Goal: Task Accomplishment & Management: Complete application form

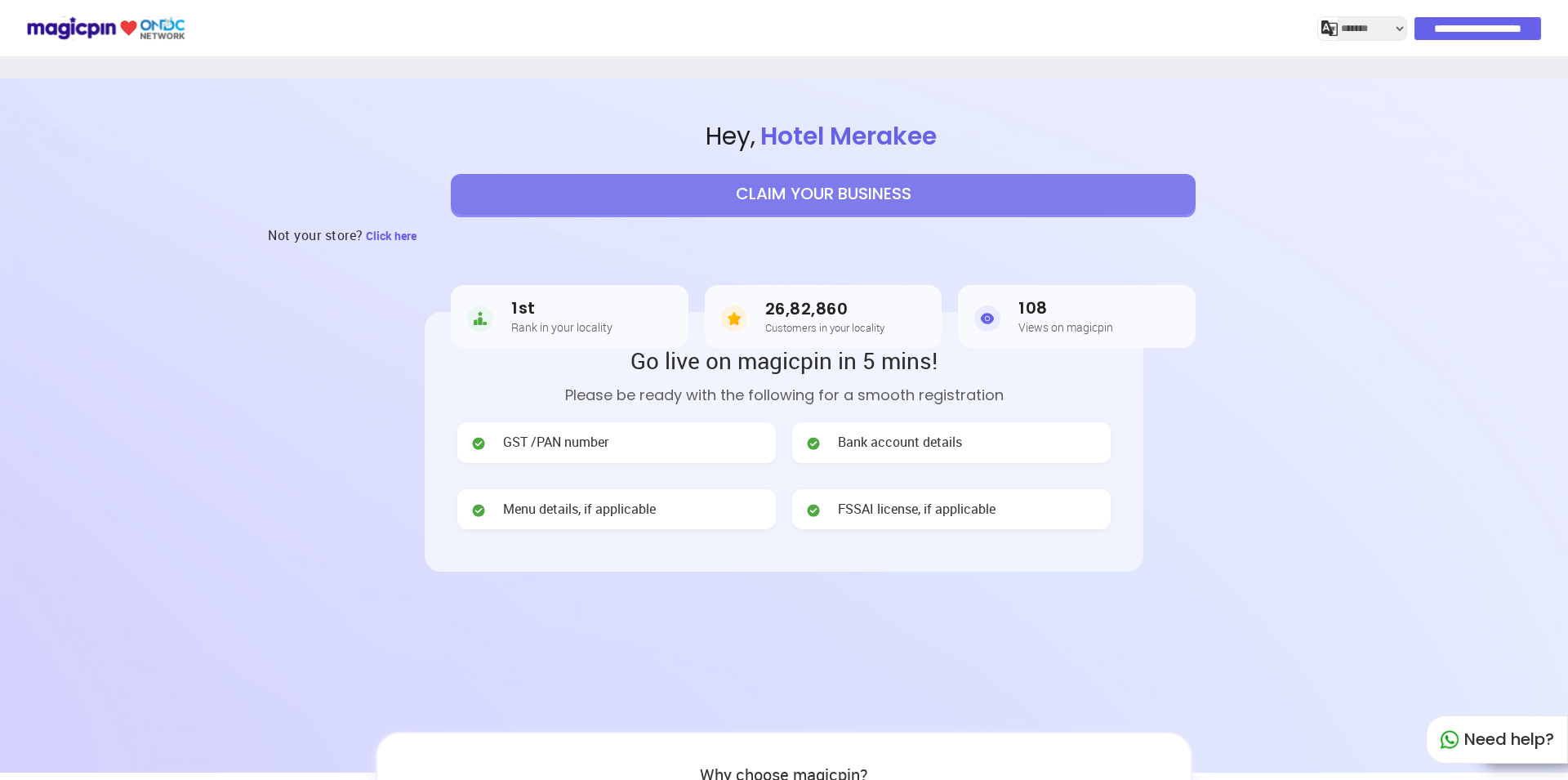
select select "*******"
click at [959, 194] on button "CLAIM YOUR BUSINESS" at bounding box center [822, 195] width 745 height 41
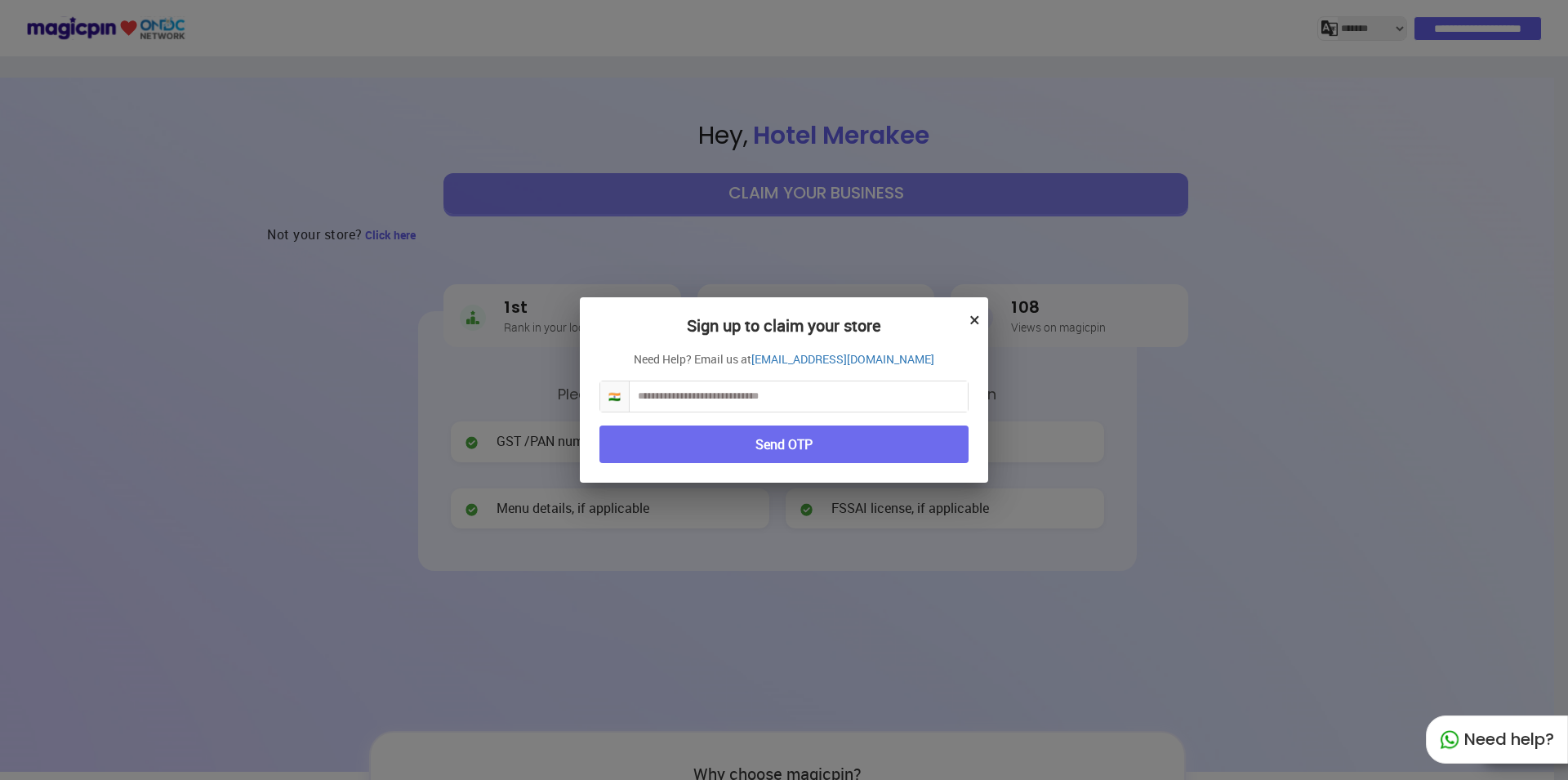
click at [778, 392] on input "text" at bounding box center [798, 397] width 338 height 30
click at [676, 401] on input "text" at bounding box center [798, 397] width 338 height 30
type input "**********"
click at [822, 448] on button "Send OTP" at bounding box center [783, 445] width 369 height 38
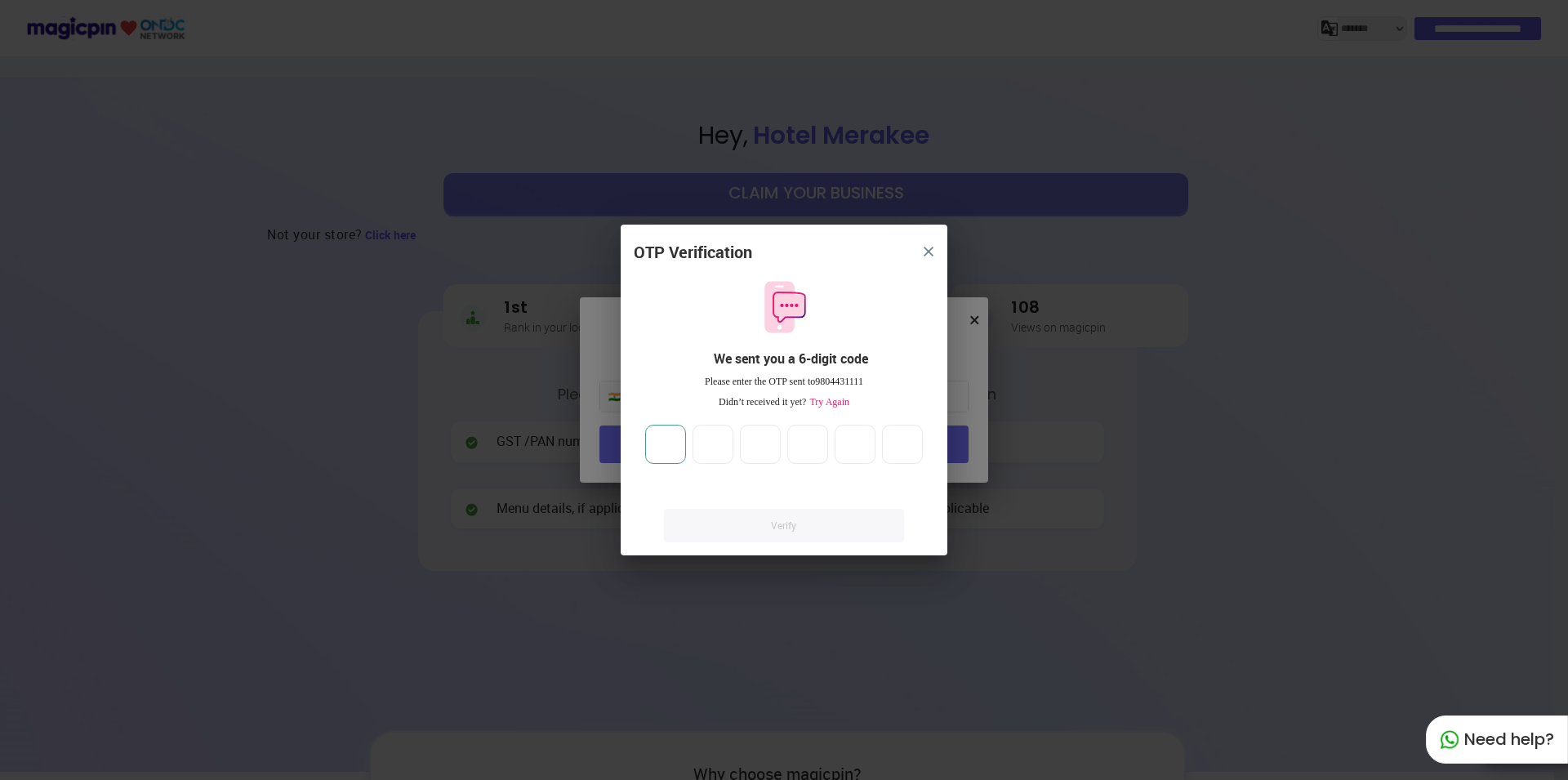
click at [669, 433] on input "number" at bounding box center [666, 445] width 41 height 39
type input "*"
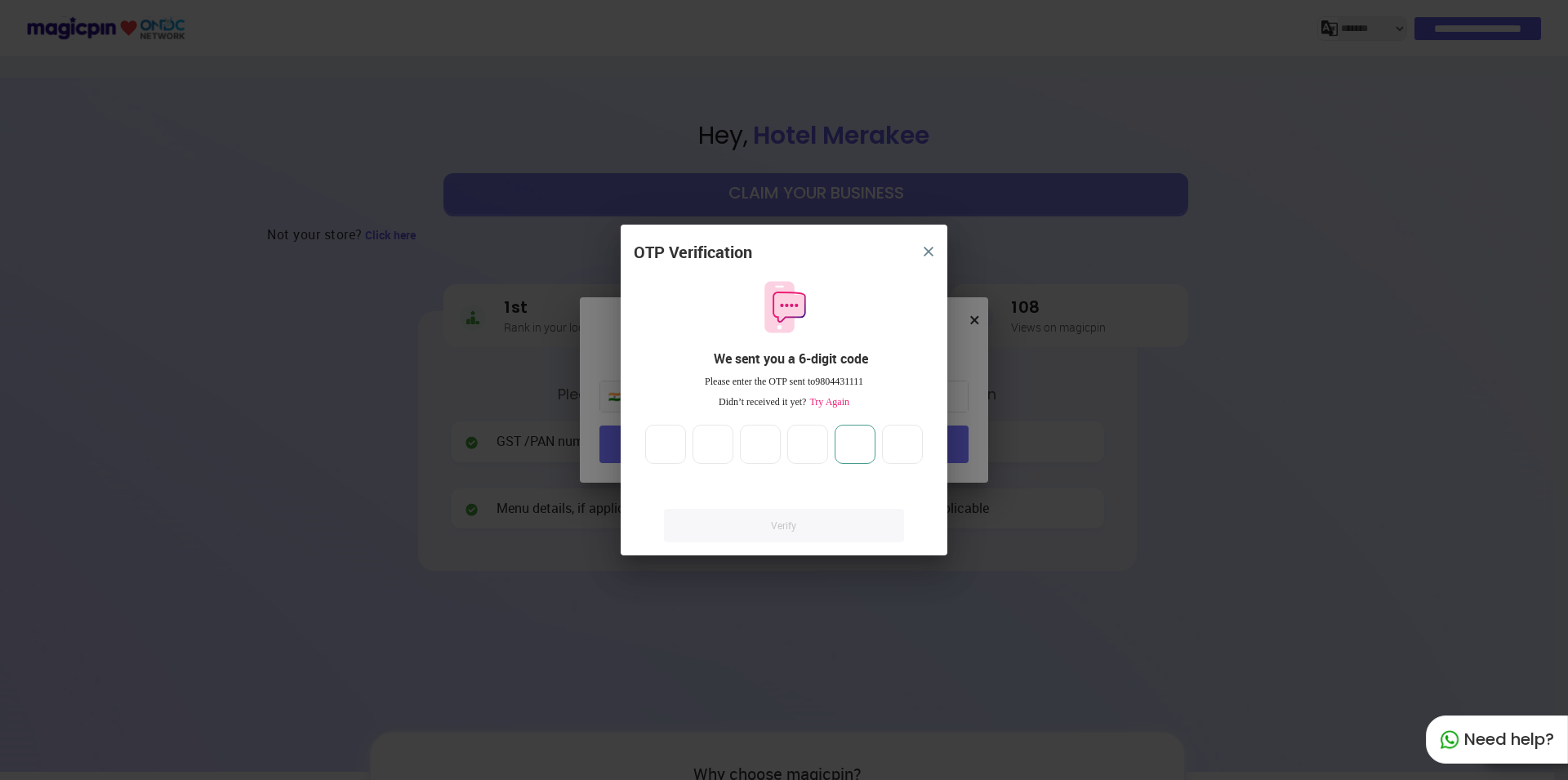
type input "*"
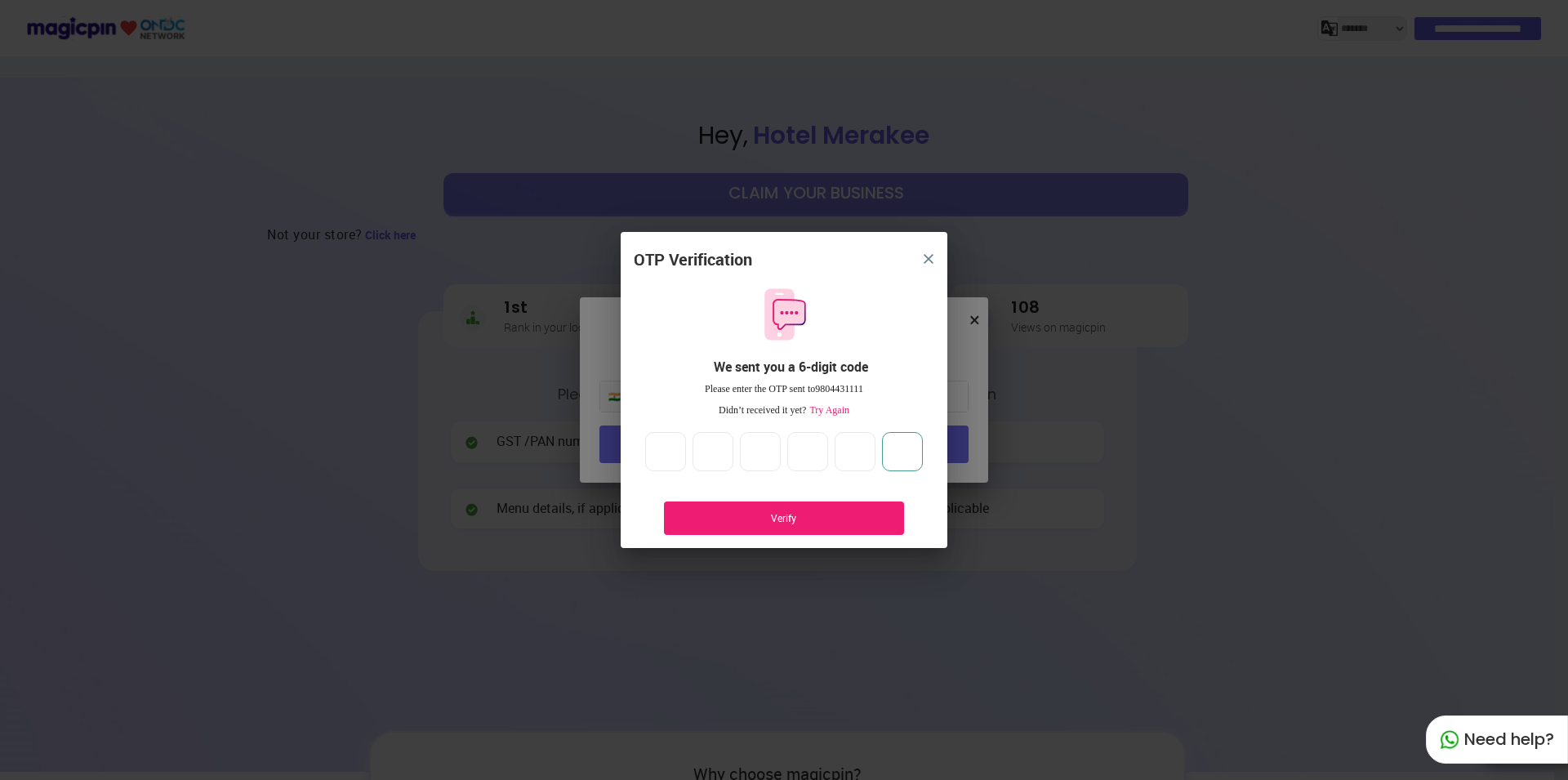
type input "*"
click at [796, 522] on div "Verify" at bounding box center [784, 519] width 191 height 14
